Goal: Check status: Check status

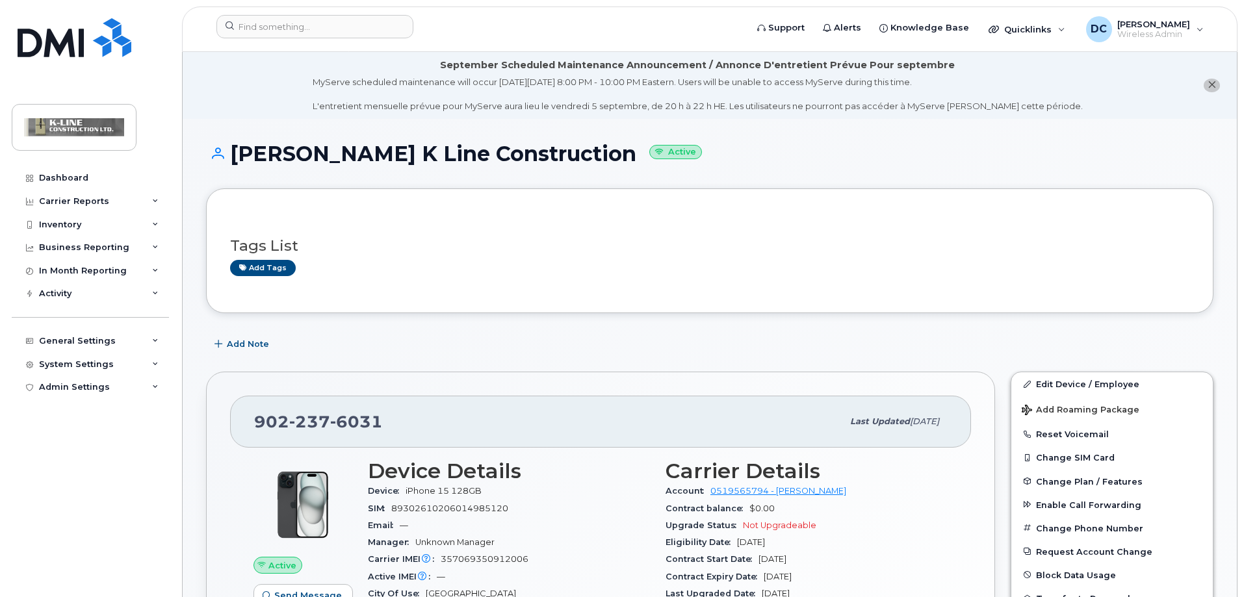
scroll to position [195, 0]
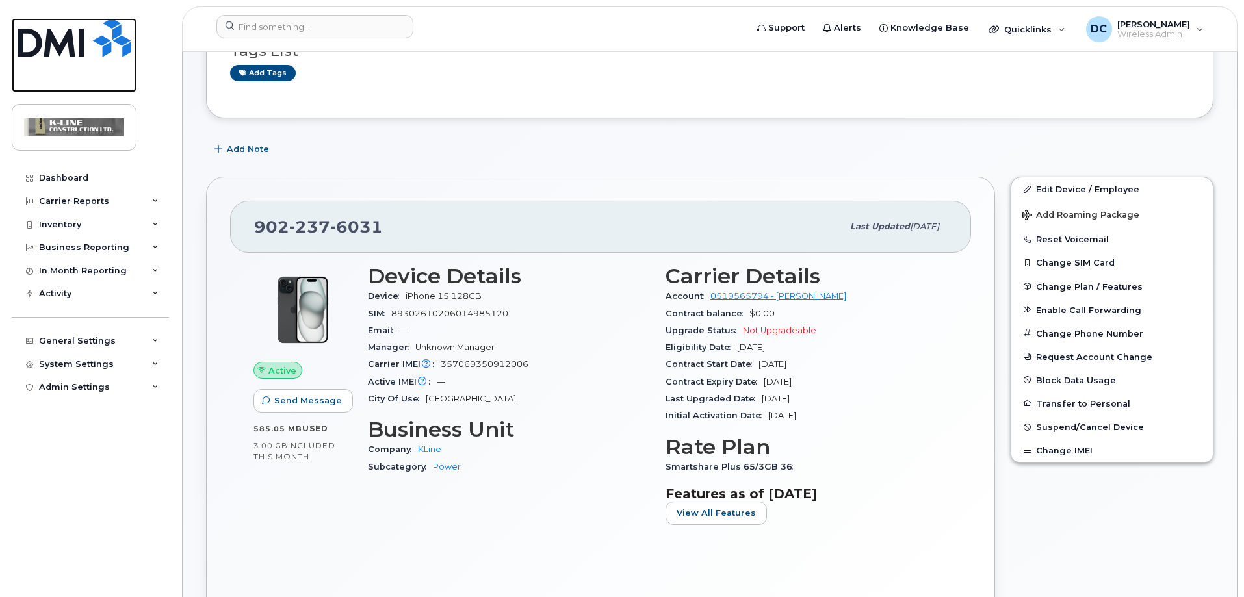
click at [73, 32] on img at bounding box center [75, 37] width 114 height 39
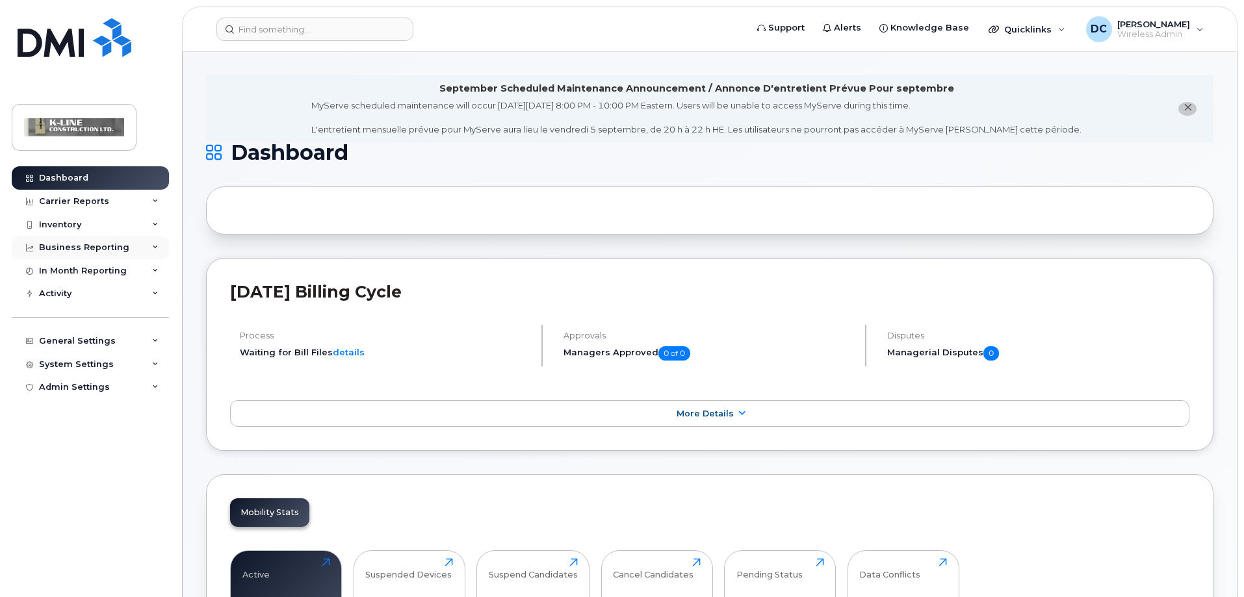
click at [132, 247] on div "Business Reporting" at bounding box center [90, 247] width 157 height 23
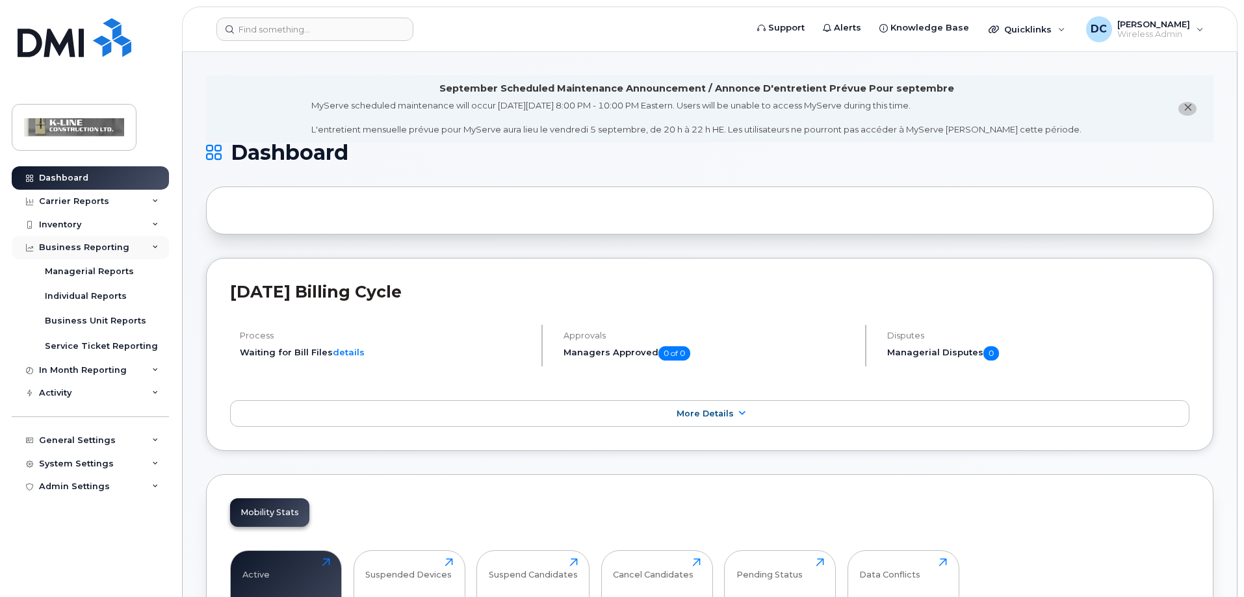
click at [151, 240] on div "Business Reporting" at bounding box center [90, 247] width 157 height 23
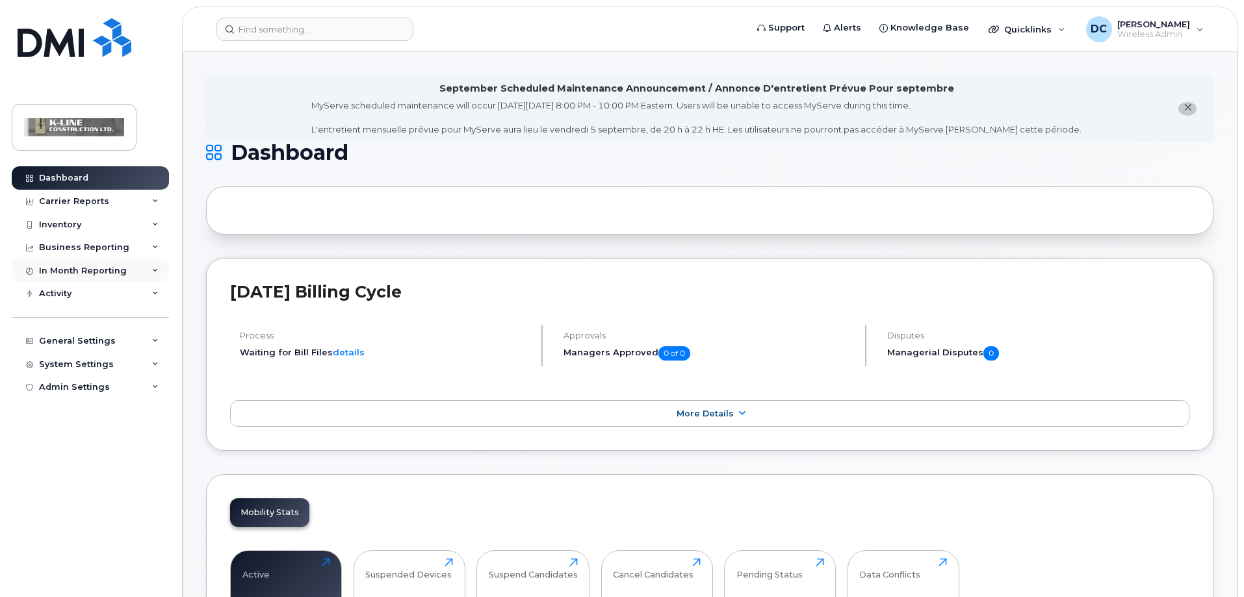
click at [151, 269] on div "In Month Reporting" at bounding box center [90, 270] width 157 height 23
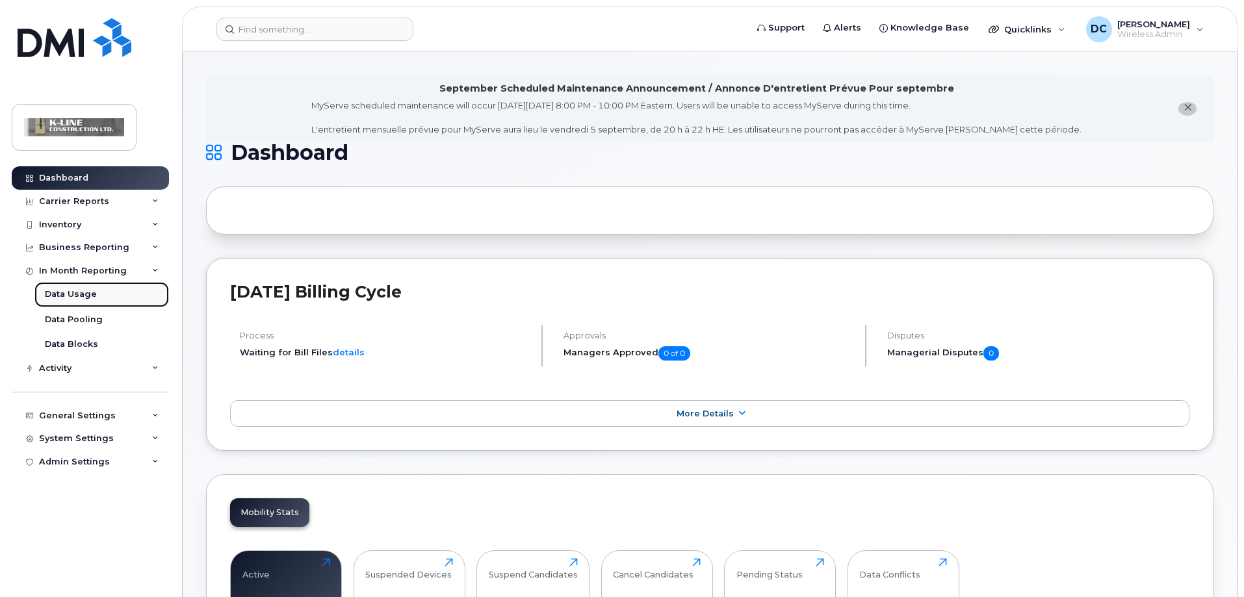
click at [101, 291] on link "Data Usage" at bounding box center [101, 294] width 135 height 25
